Goal: Task Accomplishment & Management: Use online tool/utility

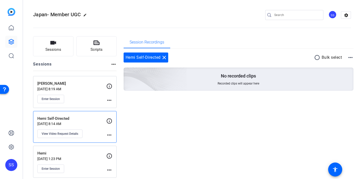
scroll to position [5, 0]
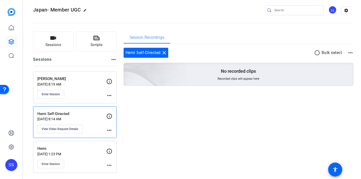
click at [66, 92] on div "Enter Session" at bounding box center [71, 94] width 69 height 9
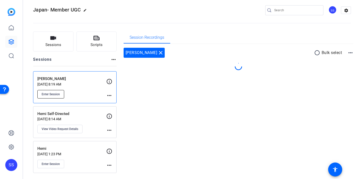
click at [55, 93] on span "Enter Session" at bounding box center [51, 94] width 18 height 4
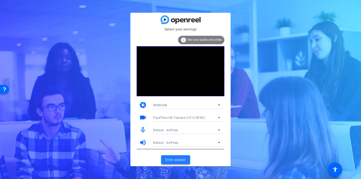
click at [175, 161] on span "Enter session" at bounding box center [175, 160] width 21 height 5
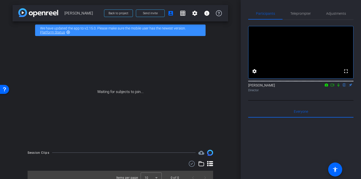
click at [339, 87] on icon at bounding box center [338, 85] width 4 height 4
click at [154, 13] on span "Send invite" at bounding box center [150, 13] width 15 height 4
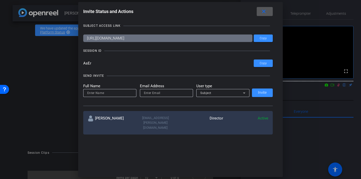
click at [265, 12] on mat-icon "close" at bounding box center [264, 12] width 6 height 6
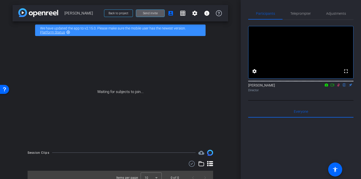
click at [150, 14] on span "Send invite" at bounding box center [150, 13] width 15 height 4
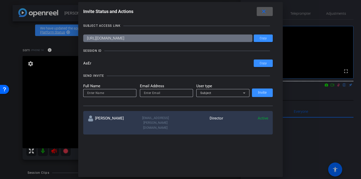
click at [263, 11] on mat-icon "close" at bounding box center [264, 12] width 6 height 6
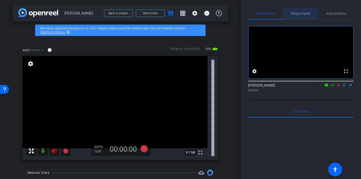
click at [310, 14] on span "Teleprompter" at bounding box center [300, 14] width 21 height 4
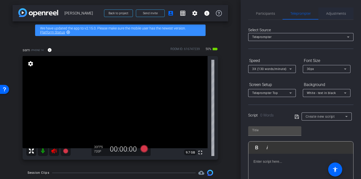
click at [332, 15] on span "Adjustments" at bounding box center [336, 14] width 20 height 4
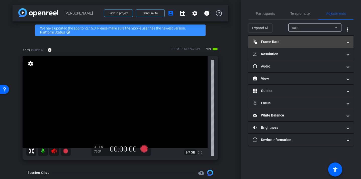
click at [276, 44] on mat-panel-title "Frame Rate Frame Rate" at bounding box center [298, 41] width 90 height 5
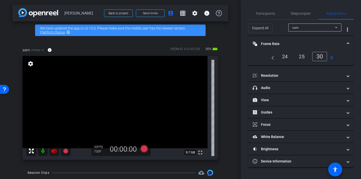
click at [268, 46] on mat-panel-title "Frame Rate Frame Rate" at bounding box center [298, 43] width 90 height 5
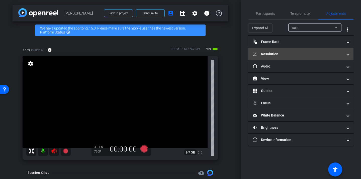
click at [273, 56] on mat-panel-title "Resolution" at bounding box center [298, 54] width 90 height 5
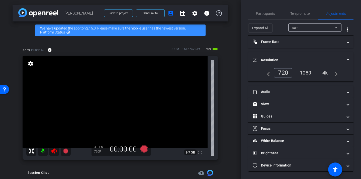
click at [305, 72] on div "1080" at bounding box center [305, 73] width 19 height 9
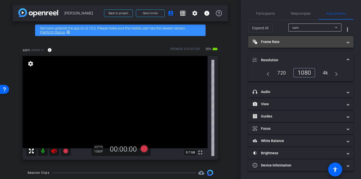
click at [280, 42] on mat-panel-title "Frame Rate Frame Rate" at bounding box center [298, 41] width 90 height 5
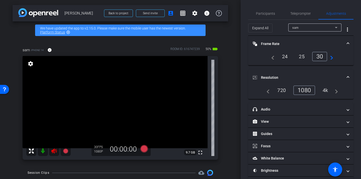
scroll to position [18, 0]
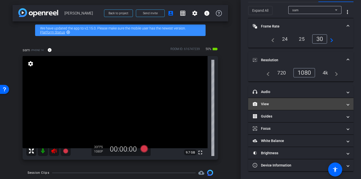
click at [285, 106] on mat-panel-title "View" at bounding box center [298, 104] width 90 height 5
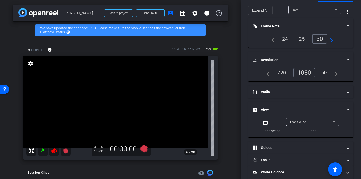
click at [272, 125] on mat-icon "crop_portrait" at bounding box center [272, 123] width 6 height 6
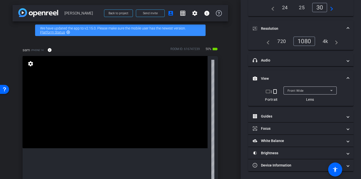
scroll to position [0, 0]
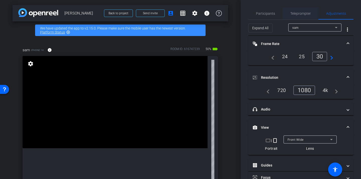
click at [296, 14] on span "Teleprompter" at bounding box center [300, 14] width 21 height 4
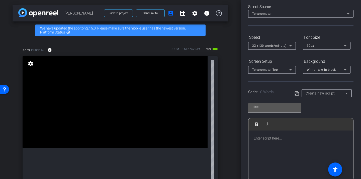
scroll to position [56, 0]
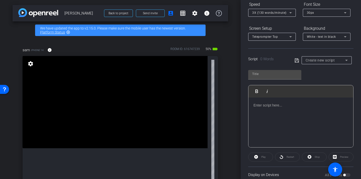
click at [279, 115] on div at bounding box center [300, 123] width 105 height 50
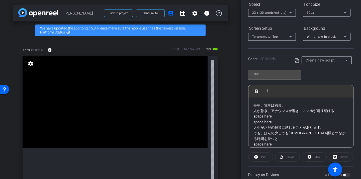
scroll to position [78, 0]
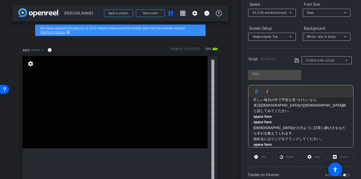
click at [297, 62] on icon at bounding box center [297, 61] width 5 height 6
type input "Default title 9954"
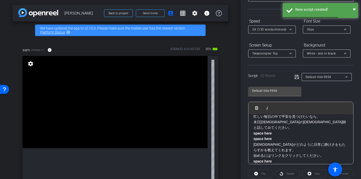
scroll to position [31, 0]
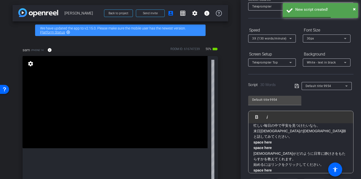
click at [276, 41] on div "3X (130 words/minute)" at bounding box center [270, 38] width 37 height 6
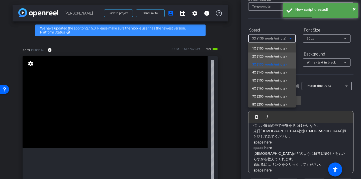
click at [272, 55] on span "2X (120 words/minute)" at bounding box center [269, 57] width 35 height 6
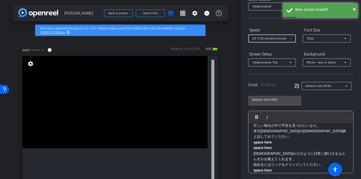
scroll to position [94, 0]
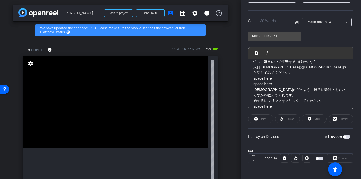
click at [318, 160] on span "button" at bounding box center [320, 159] width 8 height 4
click at [265, 121] on span "Play" at bounding box center [263, 119] width 6 height 7
click at [313, 117] on span at bounding box center [314, 119] width 24 height 12
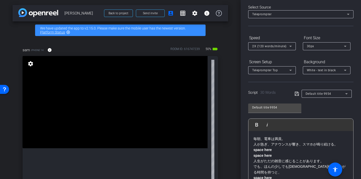
scroll to position [18, 0]
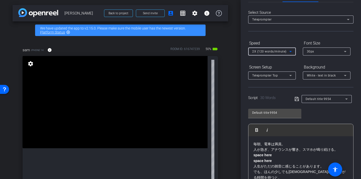
click at [269, 53] on span "2X (120 words/minute)" at bounding box center [269, 52] width 34 height 4
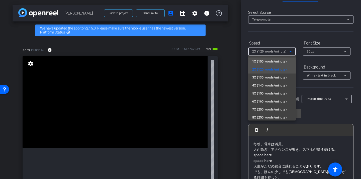
click at [268, 62] on span "1X (100 words/minute)" at bounding box center [269, 62] width 35 height 6
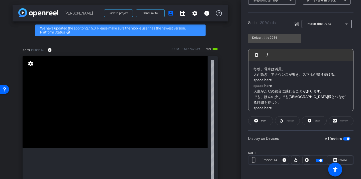
scroll to position [94, 0]
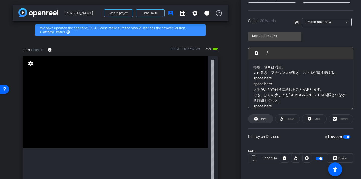
click at [265, 120] on span "Play" at bounding box center [263, 119] width 5 height 3
click at [274, 84] on p "毎朝、電車は満員。 人が急ぎ、アナウンスが響き、スマホが鳴り続ける。 space here space here" at bounding box center [300, 76] width 95 height 23
click at [266, 70] on p "毎朝、電車は満員。 人が急ぎ、アナウンスが響き、スマホが鳴り続ける。 space here space here" at bounding box center [300, 76] width 95 height 23
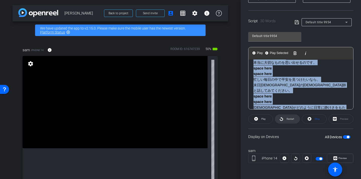
scroll to position [83, 0]
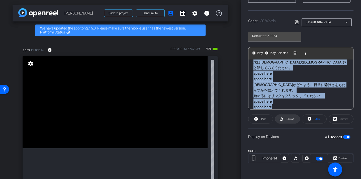
drag, startPoint x: 254, startPoint y: 68, endPoint x: 279, endPoint y: 121, distance: 58.2
click at [279, 121] on openreel-capture-teleprompter "Speed 1X (100 words/minute) Font Size 30px Screen Setup Teleprompter Top Backgr…" at bounding box center [300, 67] width 105 height 210
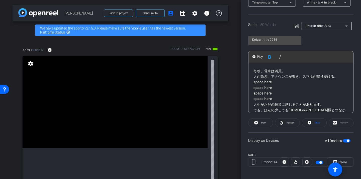
scroll to position [78, 0]
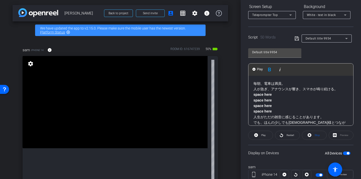
click at [297, 37] on icon at bounding box center [297, 39] width 5 height 6
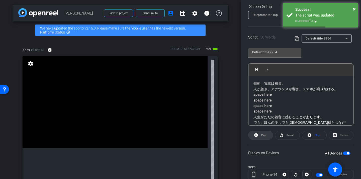
click at [268, 136] on span at bounding box center [260, 136] width 24 height 12
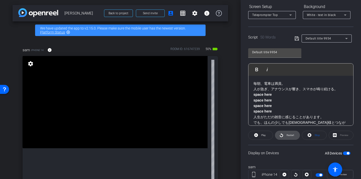
click at [287, 134] on span "Restart" at bounding box center [289, 135] width 9 height 7
click at [270, 136] on span at bounding box center [260, 136] width 25 height 12
click at [286, 136] on span "Restart" at bounding box center [289, 135] width 9 height 7
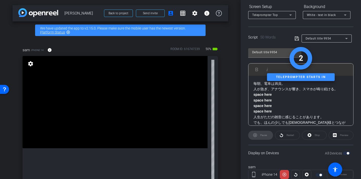
click at [307, 140] on div "Stop" at bounding box center [314, 135] width 25 height 9
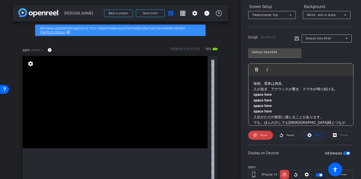
click at [307, 137] on span at bounding box center [314, 136] width 24 height 12
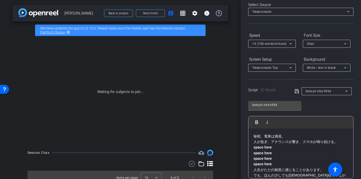
scroll to position [0, 0]
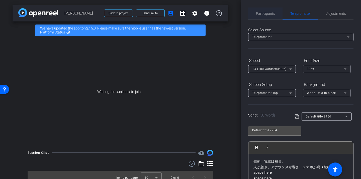
click at [272, 16] on span "Participants" at bounding box center [265, 14] width 19 height 12
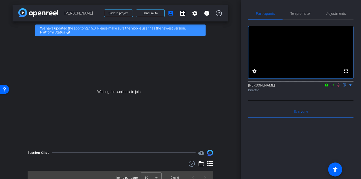
click at [334, 86] on icon at bounding box center [333, 85] width 4 height 3
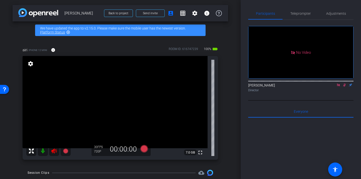
click at [54, 154] on mat-icon at bounding box center [54, 151] width 10 height 10
click at [337, 86] on icon at bounding box center [338, 85] width 3 height 3
click at [338, 87] on mat-icon at bounding box center [338, 85] width 6 height 5
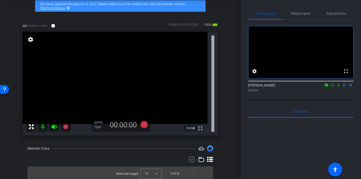
scroll to position [25, 0]
click at [300, 15] on span "Teleprompter" at bounding box center [300, 14] width 21 height 4
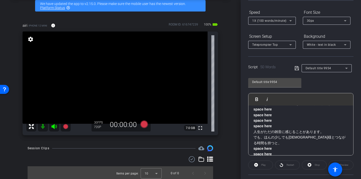
scroll to position [94, 0]
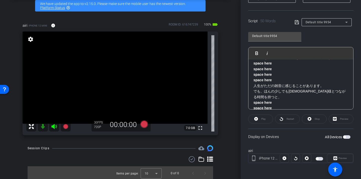
click at [318, 158] on span "button" at bounding box center [317, 159] width 3 height 3
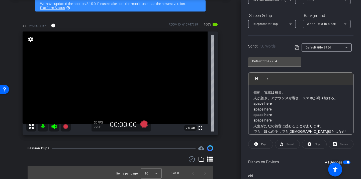
scroll to position [68, 0]
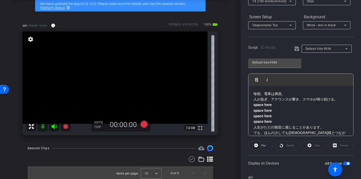
click at [296, 49] on icon at bounding box center [297, 49] width 5 height 6
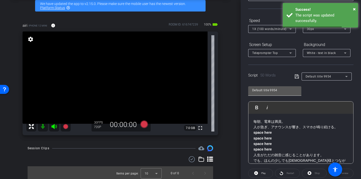
scroll to position [0, 0]
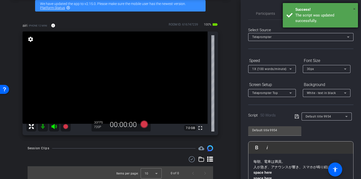
click at [354, 8] on span "×" at bounding box center [354, 9] width 3 height 6
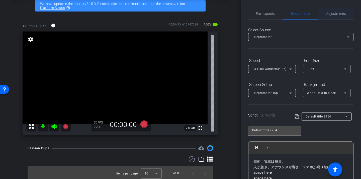
click at [327, 15] on span "Adjustments" at bounding box center [336, 14] width 20 height 4
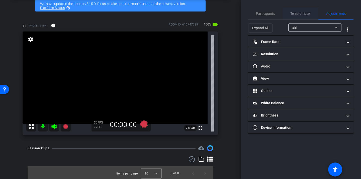
click at [300, 17] on span "Teleprompter" at bounding box center [300, 14] width 21 height 12
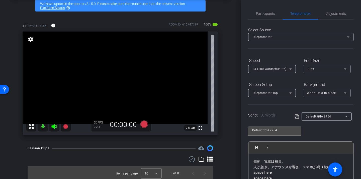
scroll to position [0, 0]
click at [338, 15] on span "Adjustments" at bounding box center [336, 14] width 20 height 4
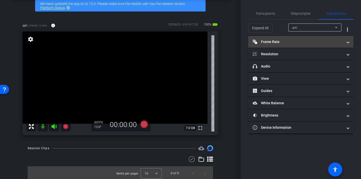
click at [285, 42] on mat-panel-title "Frame Rate Frame Rate" at bounding box center [298, 41] width 90 height 5
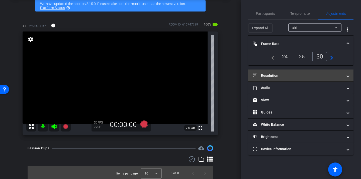
click at [299, 73] on mat-panel-title "Resolution" at bounding box center [298, 75] width 90 height 5
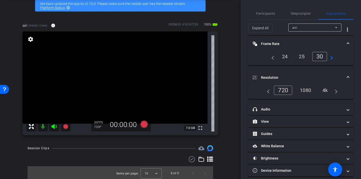
click at [308, 91] on div "1080" at bounding box center [305, 90] width 19 height 9
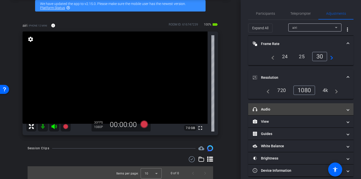
click at [297, 106] on mat-expansion-panel-header "headphone icon Audio" at bounding box center [300, 110] width 105 height 12
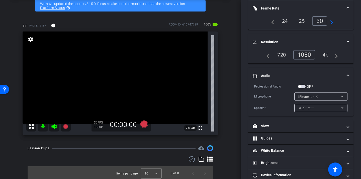
scroll to position [36, 0]
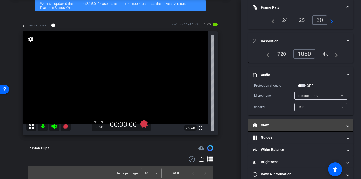
click at [286, 124] on mat-panel-title "View" at bounding box center [298, 125] width 90 height 5
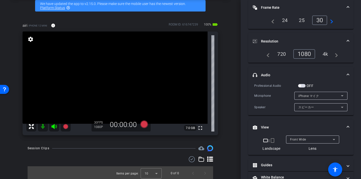
scroll to position [43, 0]
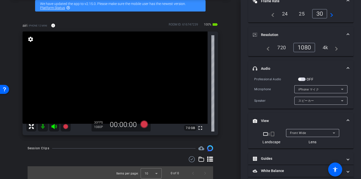
click at [274, 134] on mat-icon "crop_portrait" at bounding box center [272, 134] width 6 height 6
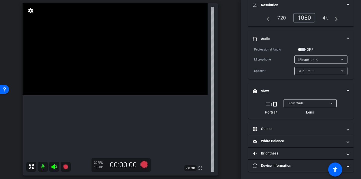
scroll to position [0, 0]
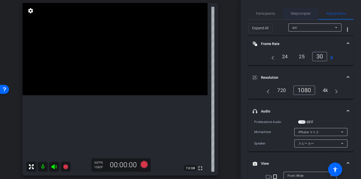
click at [297, 12] on span "Teleprompter" at bounding box center [300, 14] width 21 height 4
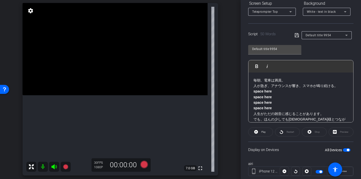
scroll to position [80, 0]
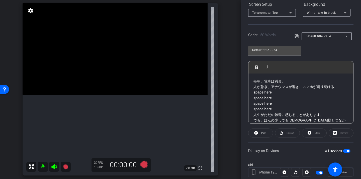
click at [297, 37] on icon at bounding box center [297, 36] width 5 height 6
click at [261, 133] on span "Play" at bounding box center [263, 133] width 6 height 7
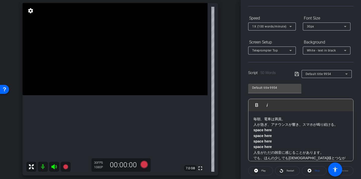
scroll to position [42, 0]
click at [146, 164] on icon at bounding box center [144, 165] width 8 height 8
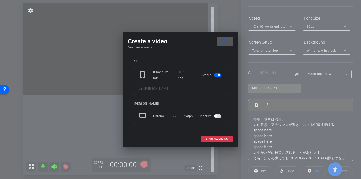
click at [153, 88] on span "[PERSON_NAME]" at bounding box center [156, 89] width 25 height 4
click at [213, 140] on span "START RECORDING" at bounding box center [217, 139] width 22 height 3
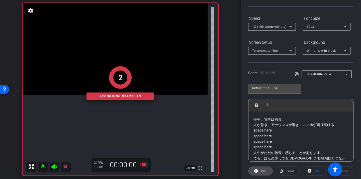
click at [263, 172] on span "Play" at bounding box center [263, 171] width 5 height 3
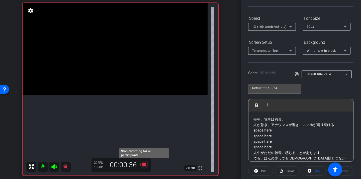
click at [147, 165] on icon at bounding box center [144, 164] width 12 height 9
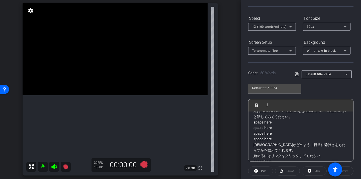
scroll to position [140, 0]
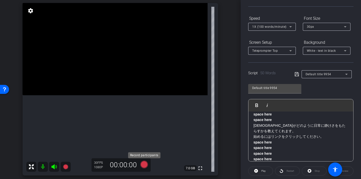
click at [146, 165] on icon at bounding box center [144, 165] width 8 height 8
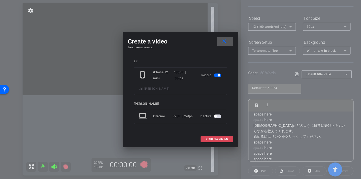
click at [208, 140] on span "START RECORDING" at bounding box center [217, 139] width 22 height 3
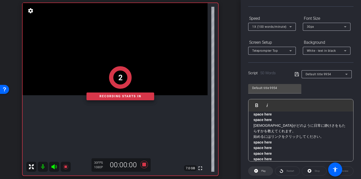
click at [265, 170] on span "Play" at bounding box center [263, 171] width 6 height 7
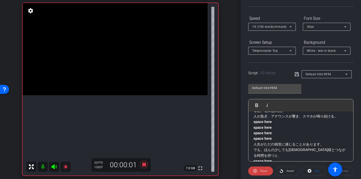
scroll to position [0, 0]
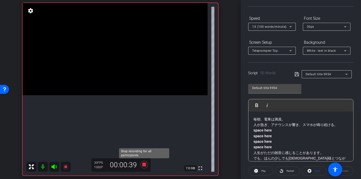
click at [143, 166] on icon at bounding box center [144, 165] width 8 height 8
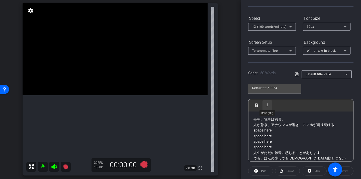
scroll to position [77, 0]
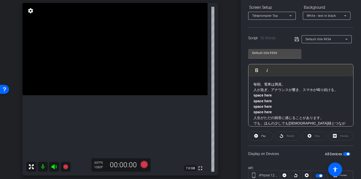
click at [256, 84] on p "毎朝、電車は満員。 人が急ぎ、アナウンスが響き、スマホが鳴り続ける。 space here space here space here space here" at bounding box center [300, 99] width 95 height 34
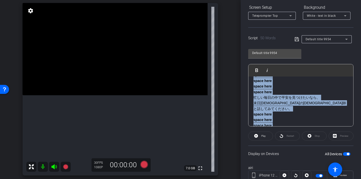
scroll to position [140, 0]
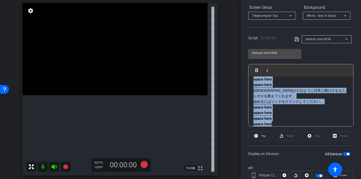
drag, startPoint x: 253, startPoint y: 84, endPoint x: 291, endPoint y: 121, distance: 52.6
click at [291, 121] on div "毎朝、電車は満員。 人が急ぎ、アナウンスが響き、スマホが鳴り続ける。 space here space here space here space here …" at bounding box center [300, 34] width 105 height 195
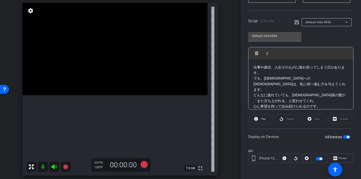
scroll to position [33, 0]
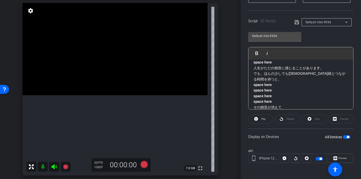
click at [264, 74] on p "人生がただの雑音に感じることがあります。 でも、ほんの少しでも神様とつながる時間を持つと、 space here space here space here …" at bounding box center [300, 84] width 95 height 39
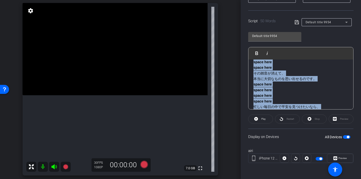
scroll to position [140, 0]
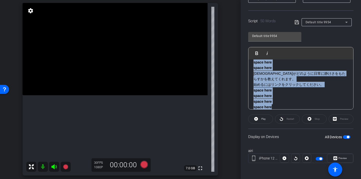
drag, startPoint x: 254, startPoint y: 68, endPoint x: 278, endPoint y: 121, distance: 57.9
click at [278, 121] on openreel-capture-teleprompter "Speed 1X (100 words/minute) Font Size 30px Screen Setup Teleprompter Top Backgr…" at bounding box center [300, 67] width 105 height 210
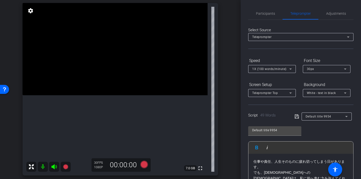
scroll to position [31, 0]
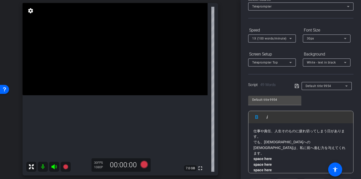
click at [297, 88] on icon at bounding box center [297, 86] width 4 height 4
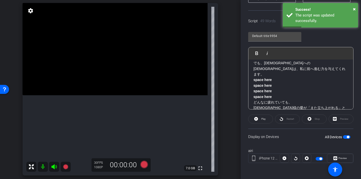
scroll to position [94, 0]
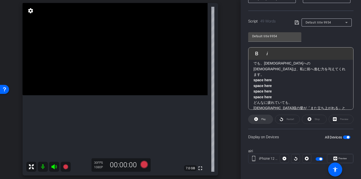
click at [260, 122] on span at bounding box center [260, 120] width 24 height 12
click at [313, 120] on span "Stop" at bounding box center [316, 119] width 7 height 7
click at [296, 25] on icon at bounding box center [297, 23] width 5 height 6
click at [266, 122] on span at bounding box center [260, 120] width 24 height 12
click at [263, 125] on openreel-capture-teleprompter "Speed 1X (100 words/minute) Font Size 30px Screen Setup Teleprompter Top Backgr…" at bounding box center [300, 67] width 105 height 210
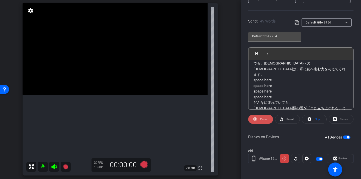
click at [264, 122] on span "Pause" at bounding box center [263, 119] width 8 height 7
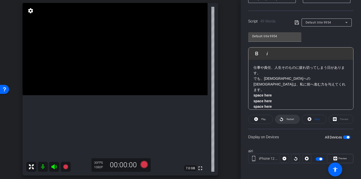
scroll to position [94, 0]
click at [145, 165] on icon at bounding box center [144, 165] width 8 height 8
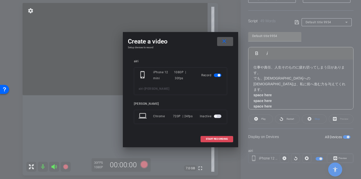
click at [206, 139] on span "START RECORDING" at bounding box center [217, 139] width 22 height 3
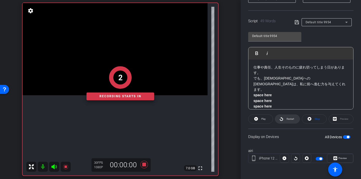
click at [284, 119] on span at bounding box center [287, 119] width 24 height 12
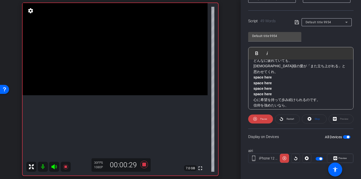
scroll to position [58, 0]
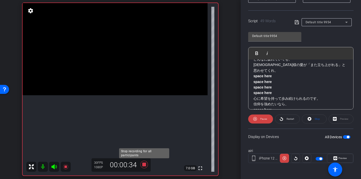
click at [146, 165] on icon at bounding box center [144, 164] width 12 height 9
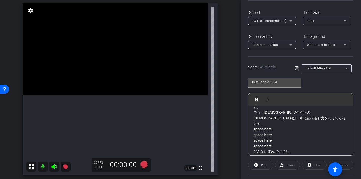
scroll to position [0, 0]
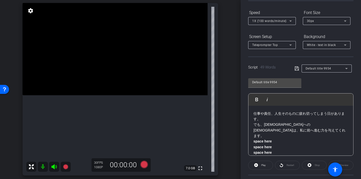
click at [268, 121] on p "仕事や責任、人生そのものに疲れ切ってしまう日があります。 でも、イエス・キリストへの信仰は、私に前へ進む力を与えてくれます。 space here space…" at bounding box center [300, 136] width 95 height 51
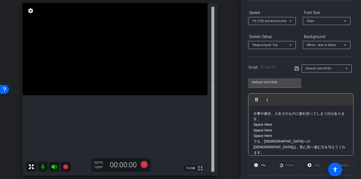
click at [243, 141] on div "Participants Teleprompter Adjustments settings Sam Suzuki flip Director Everyon…" at bounding box center [301, 89] width 120 height 179
click at [297, 71] on icon at bounding box center [297, 69] width 5 height 6
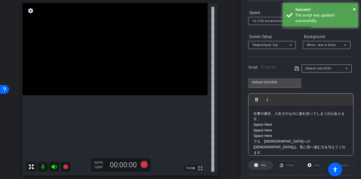
click at [268, 168] on span at bounding box center [260, 166] width 24 height 12
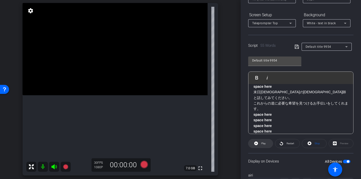
scroll to position [71, 0]
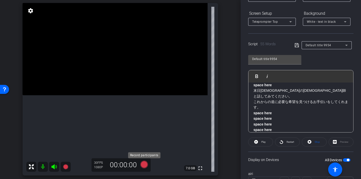
click at [146, 165] on icon at bounding box center [144, 165] width 8 height 8
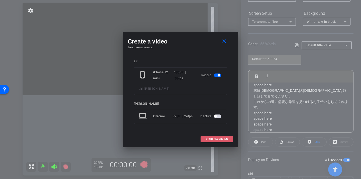
click at [215, 139] on span "START RECORDING" at bounding box center [217, 139] width 22 height 3
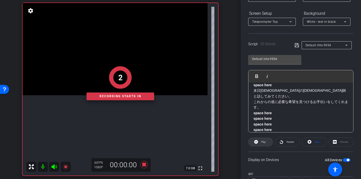
click at [267, 144] on span at bounding box center [260, 142] width 24 height 12
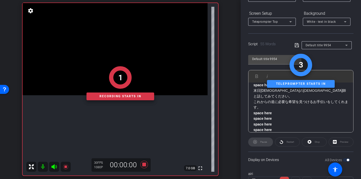
click at [281, 143] on div "Restart" at bounding box center [287, 142] width 25 height 9
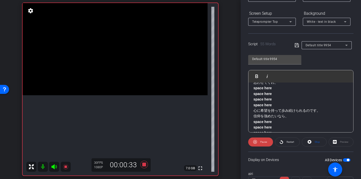
scroll to position [88, 0]
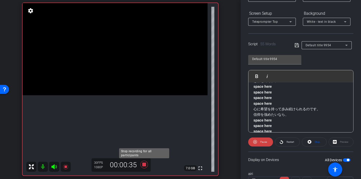
click at [143, 164] on icon at bounding box center [144, 165] width 8 height 8
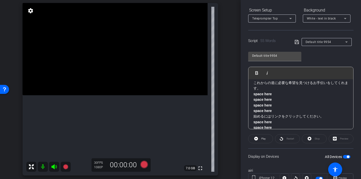
scroll to position [0, 0]
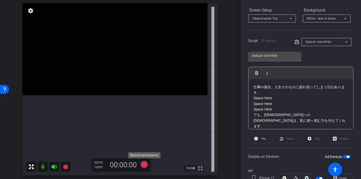
click at [145, 166] on icon at bounding box center [144, 165] width 8 height 8
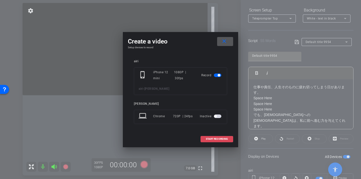
click at [220, 141] on span "START RECORDING" at bounding box center [217, 139] width 22 height 3
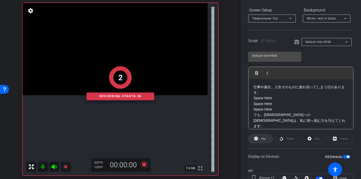
click at [267, 141] on span at bounding box center [260, 139] width 24 height 12
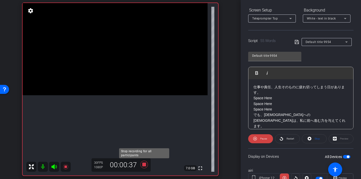
click at [148, 166] on icon at bounding box center [144, 165] width 8 height 8
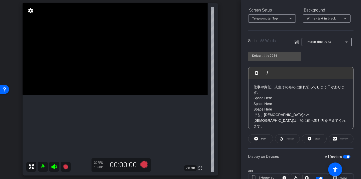
click at [275, 104] on p "Space Here" at bounding box center [300, 104] width 95 height 6
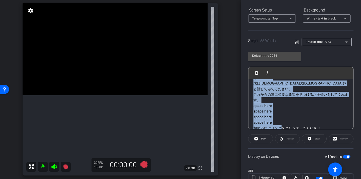
scroll to position [162, 0]
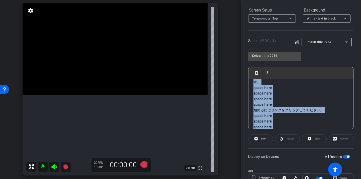
drag, startPoint x: 254, startPoint y: 89, endPoint x: 277, endPoint y: 125, distance: 42.6
click at [277, 125] on div "仕事や責任、人生そのものに疲れ切ってしまう日があります。 Space Here Space Here Space Here でも、イエス・キリストへの信仰は、…" at bounding box center [300, 29] width 105 height 223
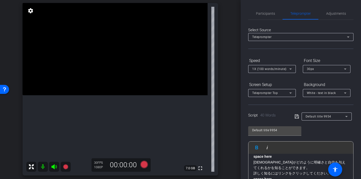
scroll to position [75, 0]
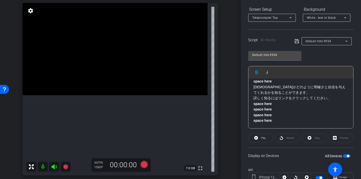
click at [296, 42] on icon at bounding box center [297, 41] width 4 height 4
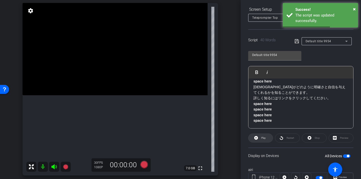
click at [260, 141] on button "Play" at bounding box center [260, 138] width 25 height 9
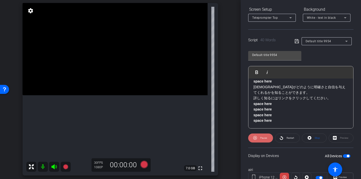
click at [265, 137] on span "Pause" at bounding box center [263, 138] width 7 height 3
click at [297, 42] on icon at bounding box center [297, 41] width 5 height 6
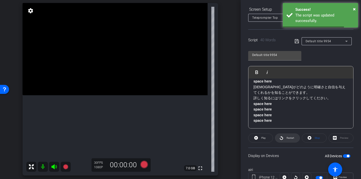
click at [286, 141] on span "Restart" at bounding box center [289, 138] width 9 height 7
click at [268, 139] on span at bounding box center [260, 138] width 25 height 12
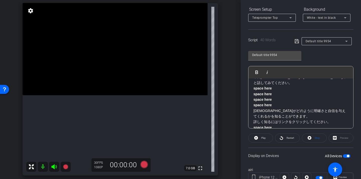
scroll to position [101, 0]
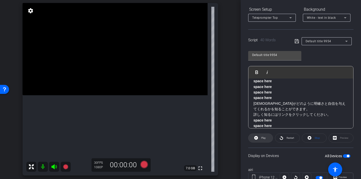
click at [264, 140] on span "Play" at bounding box center [263, 138] width 6 height 7
click at [284, 135] on span at bounding box center [287, 138] width 24 height 12
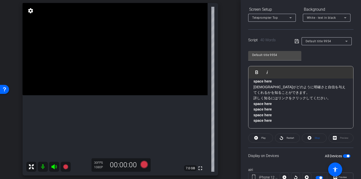
scroll to position [0, 0]
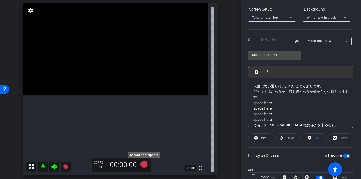
click at [143, 163] on icon at bounding box center [144, 165] width 8 height 8
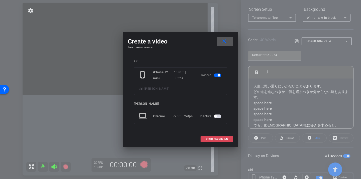
click at [220, 140] on span "START RECORDING" at bounding box center [217, 139] width 22 height 3
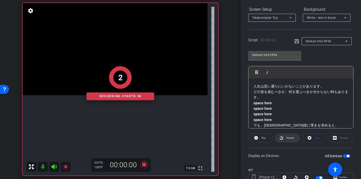
click at [283, 137] on span at bounding box center [287, 138] width 24 height 12
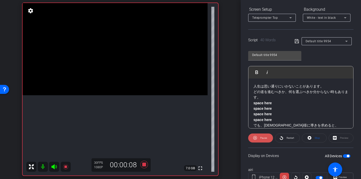
click at [264, 140] on span "Pause" at bounding box center [263, 138] width 8 height 7
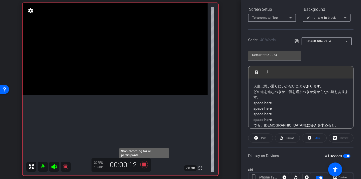
click at [144, 166] on icon at bounding box center [144, 165] width 8 height 8
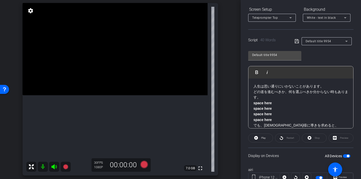
click at [285, 140] on div "Restart" at bounding box center [287, 138] width 25 height 9
click at [143, 166] on icon at bounding box center [144, 165] width 8 height 8
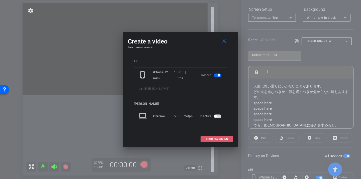
click at [217, 141] on span at bounding box center [217, 139] width 32 height 12
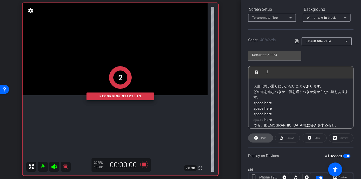
click at [267, 140] on span at bounding box center [260, 138] width 24 height 12
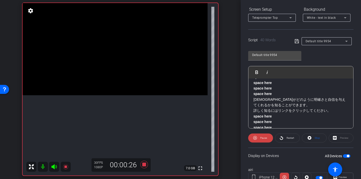
scroll to position [117, 0]
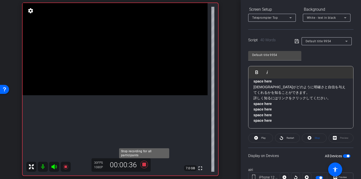
click at [145, 165] on icon at bounding box center [144, 165] width 8 height 8
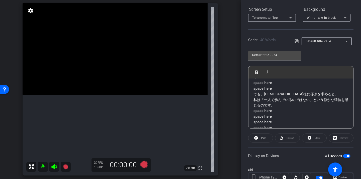
scroll to position [0, 0]
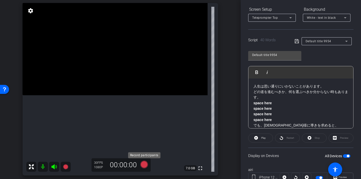
click at [144, 165] on icon at bounding box center [144, 165] width 8 height 8
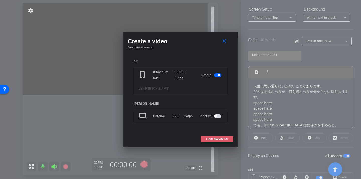
click at [213, 139] on span "START RECORDING" at bounding box center [217, 139] width 22 height 3
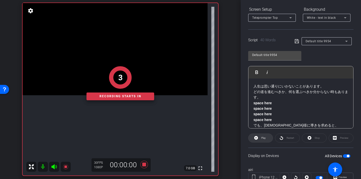
click at [264, 140] on span "Play" at bounding box center [263, 138] width 6 height 7
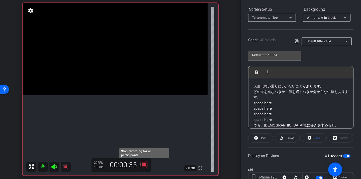
click at [145, 165] on icon at bounding box center [144, 165] width 8 height 8
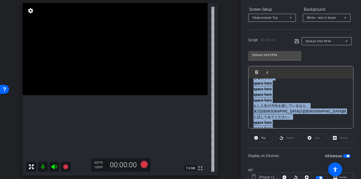
scroll to position [117, 0]
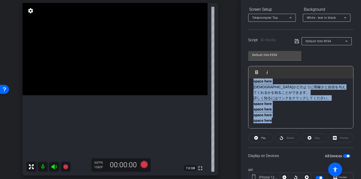
drag, startPoint x: 254, startPoint y: 87, endPoint x: 282, endPoint y: 134, distance: 54.7
click at [282, 134] on openreel-capture-teleprompter "Speed 1X (100 words/minute) Font Size 30px Screen Setup Teleprompter Top Backgr…" at bounding box center [300, 86] width 105 height 210
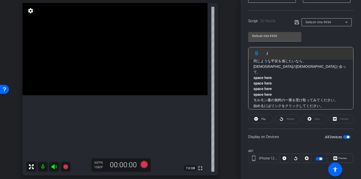
scroll to position [128, 0]
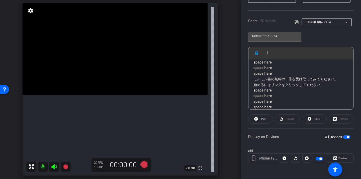
click at [298, 22] on icon at bounding box center [297, 22] width 5 height 6
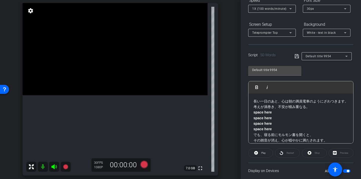
scroll to position [59, 0]
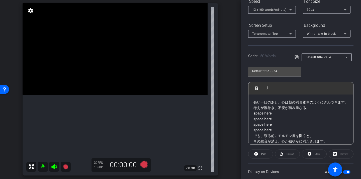
click at [298, 59] on icon at bounding box center [297, 57] width 4 height 4
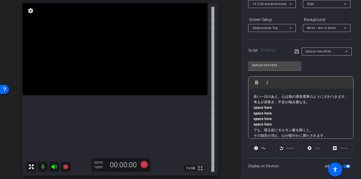
scroll to position [63, 0]
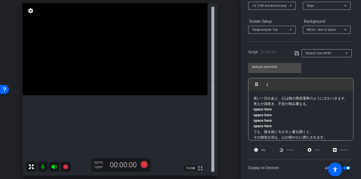
click at [296, 54] on icon at bounding box center [297, 53] width 5 height 6
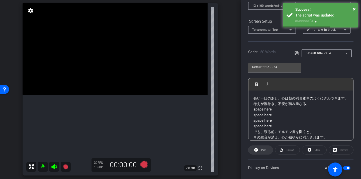
click at [264, 152] on span "Play" at bounding box center [263, 150] width 6 height 7
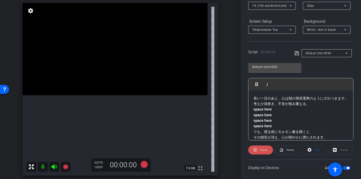
click at [268, 151] on span at bounding box center [260, 150] width 25 height 12
click at [268, 151] on span at bounding box center [260, 150] width 24 height 12
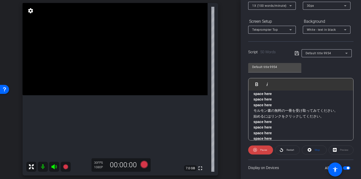
scroll to position [128, 0]
click at [271, 152] on span at bounding box center [260, 150] width 25 height 12
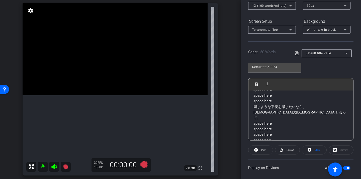
scroll to position [0, 0]
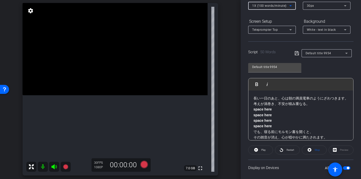
click at [266, 7] on span "1X (100 words/minute)" at bounding box center [269, 6] width 34 height 4
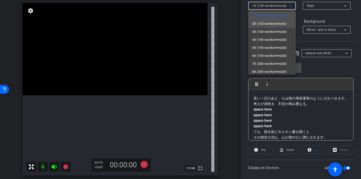
click at [268, 24] on span "2X (120 words/minute)" at bounding box center [269, 24] width 35 height 6
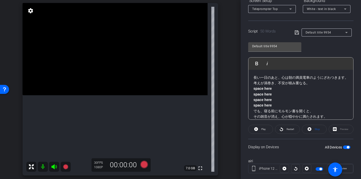
scroll to position [94, 0]
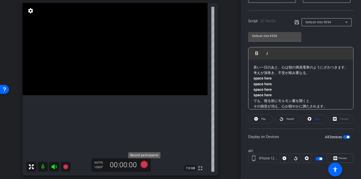
click at [143, 165] on icon at bounding box center [144, 165] width 8 height 8
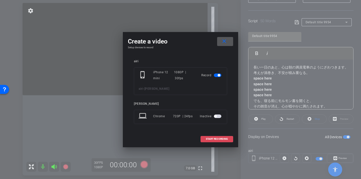
click at [215, 141] on span at bounding box center [217, 139] width 32 height 12
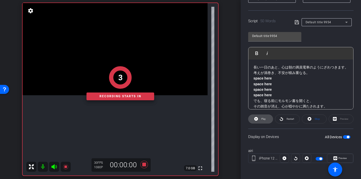
click at [266, 123] on span at bounding box center [260, 119] width 24 height 12
click at [282, 120] on icon at bounding box center [281, 119] width 4 height 6
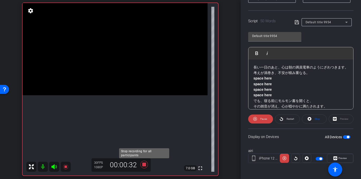
click at [143, 166] on icon at bounding box center [144, 165] width 8 height 8
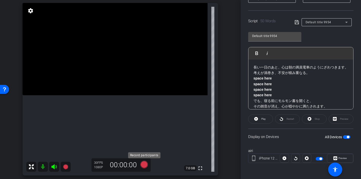
click at [146, 166] on icon at bounding box center [144, 165] width 8 height 8
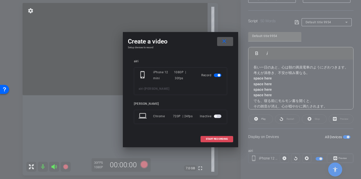
click at [215, 141] on span at bounding box center [217, 139] width 32 height 12
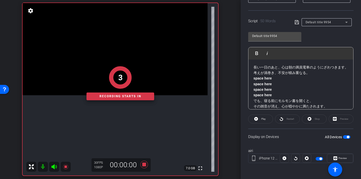
click at [285, 120] on div "Restart" at bounding box center [287, 119] width 25 height 9
click at [268, 120] on span at bounding box center [260, 119] width 24 height 12
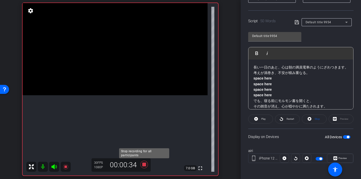
click at [142, 165] on icon at bounding box center [144, 165] width 8 height 8
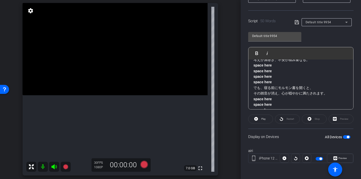
scroll to position [0, 0]
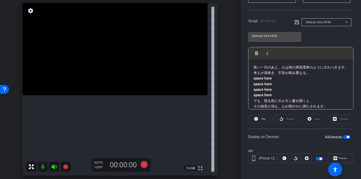
click at [253, 67] on p "長い一日のあと、心は朝の満員電車のようにざわつきます。 考えが渦巻き、不安が積み重なる。 space here space here space here s…" at bounding box center [300, 82] width 95 height 34
click at [320, 160] on span "button" at bounding box center [320, 159] width 3 height 3
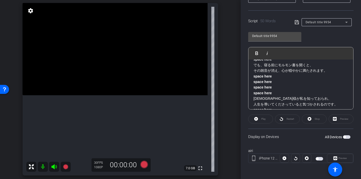
scroll to position [40, 0]
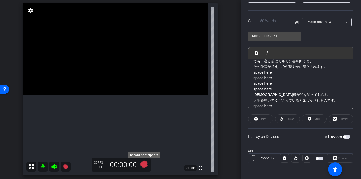
click at [146, 166] on icon at bounding box center [144, 165] width 8 height 8
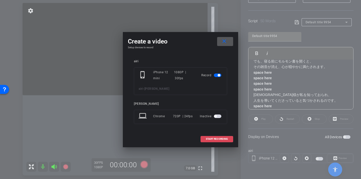
click at [208, 137] on span at bounding box center [217, 139] width 32 height 12
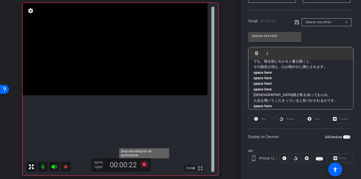
click at [144, 165] on icon at bounding box center [144, 165] width 8 height 8
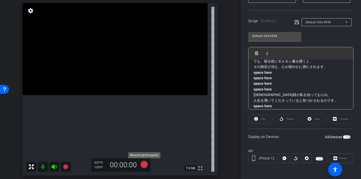
click at [144, 165] on icon at bounding box center [144, 165] width 8 height 8
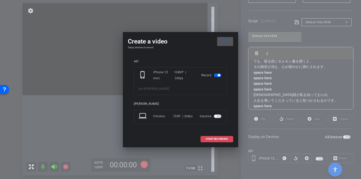
click at [214, 138] on span "START RECORDING" at bounding box center [217, 139] width 22 height 3
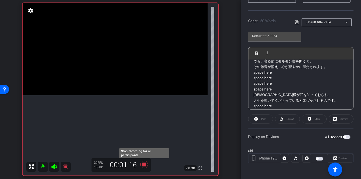
click at [146, 163] on icon at bounding box center [144, 164] width 12 height 9
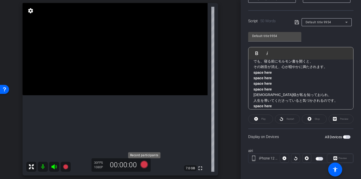
click at [144, 165] on icon at bounding box center [144, 165] width 8 height 8
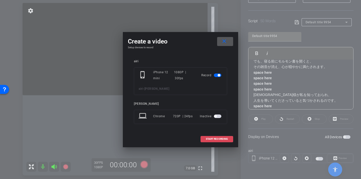
click at [220, 140] on span "START RECORDING" at bounding box center [217, 139] width 22 height 3
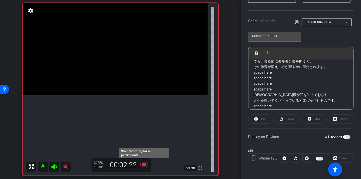
click at [145, 166] on icon at bounding box center [144, 165] width 8 height 8
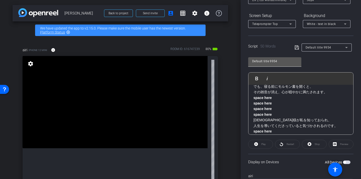
scroll to position [0, 0]
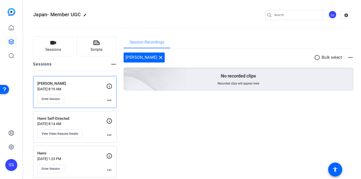
scroll to position [5, 0]
